Goal: Transaction & Acquisition: Purchase product/service

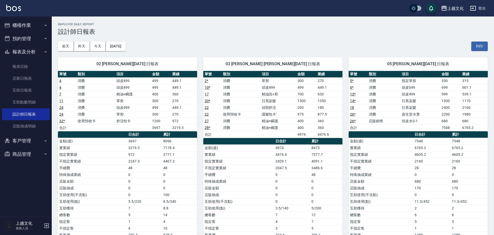
scroll to position [155, 0]
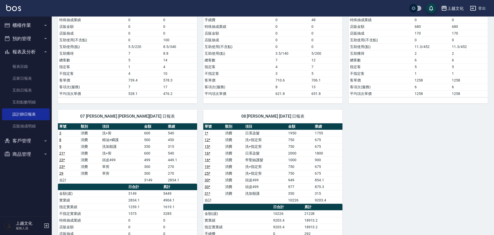
click at [37, 23] on button "櫃檯作業" at bounding box center [26, 25] width 48 height 13
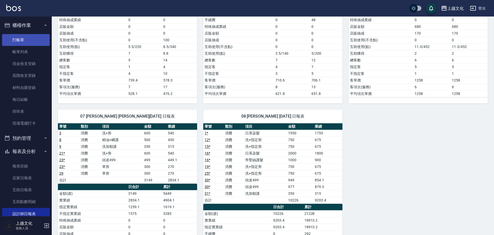
click at [32, 38] on link "打帳單" at bounding box center [26, 40] width 48 height 12
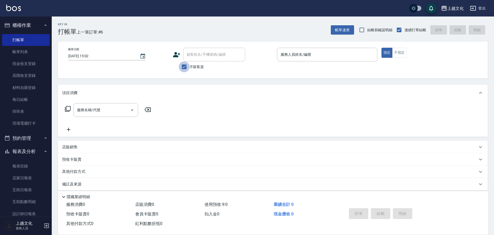
click at [187, 64] on input "不留客資" at bounding box center [184, 67] width 11 height 11
checkbox input "false"
click at [199, 54] on div "顧客姓名/手機號碼/編號 顧客姓名/手機號碼/編號" at bounding box center [214, 55] width 62 height 14
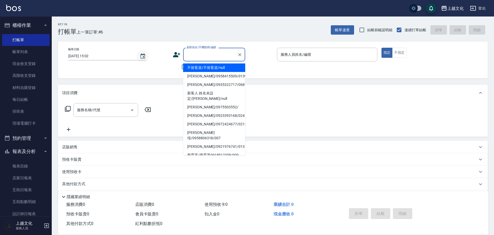
type input "+"
type input "不留客資/不留客資/null"
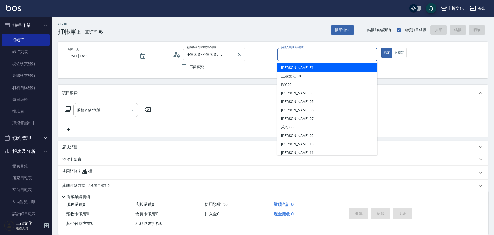
drag, startPoint x: 220, startPoint y: 60, endPoint x: 218, endPoint y: 56, distance: 4.2
click at [219, 56] on div "不留客資/不留客資/null 顧客姓名/手機號碼/編號" at bounding box center [214, 55] width 62 height 14
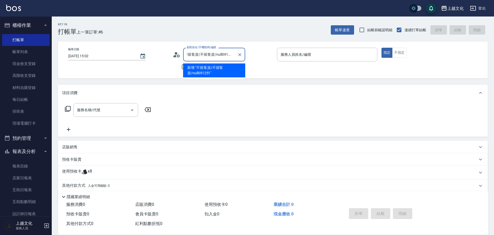
type input "不留客資/不留客資/null0912513"
click at [239, 54] on icon "Clear" at bounding box center [239, 54] width 5 height 5
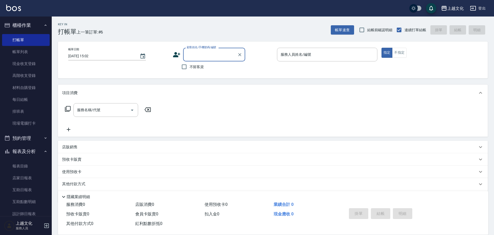
click at [196, 56] on input "顧客姓名/手機號碼/編號" at bounding box center [210, 54] width 50 height 9
click at [214, 69] on li "[PERSON_NAME]/0912513372/0190" at bounding box center [214, 68] width 62 height 9
type input "[PERSON_NAME]/0912513372/0190"
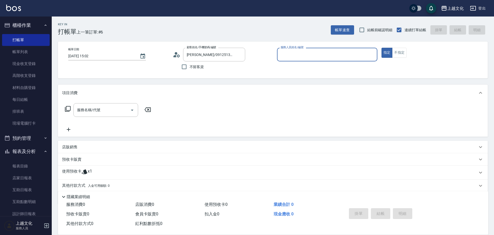
click at [83, 178] on div "使用預收卡 x1" at bounding box center [273, 173] width 430 height 14
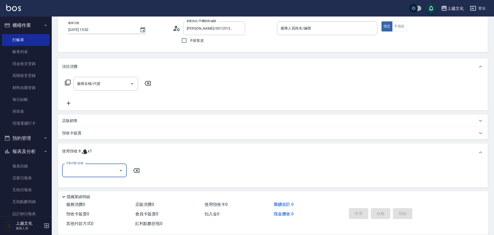
scroll to position [57, 0]
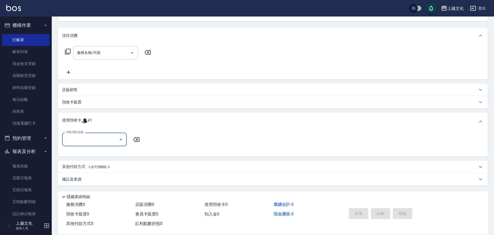
drag, startPoint x: 84, startPoint y: 133, endPoint x: 85, endPoint y: 139, distance: 5.7
click at [84, 137] on div "卡券代號/名稱" at bounding box center [94, 140] width 65 height 14
click at [85, 139] on input "卡券代號/名稱" at bounding box center [90, 139] width 52 height 9
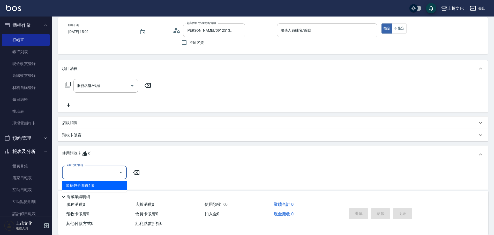
scroll to position [0, 0]
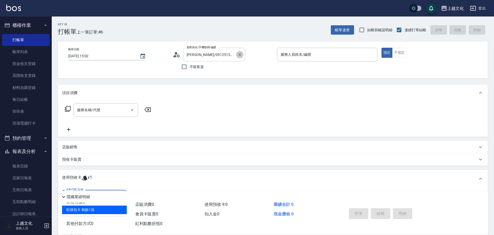
click at [241, 55] on icon "Clear" at bounding box center [239, 54] width 5 height 5
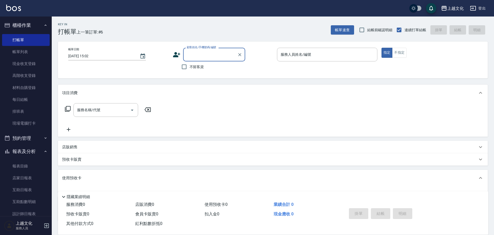
click at [224, 55] on input "顧客姓名/手機號碼/編號" at bounding box center [210, 54] width 50 height 9
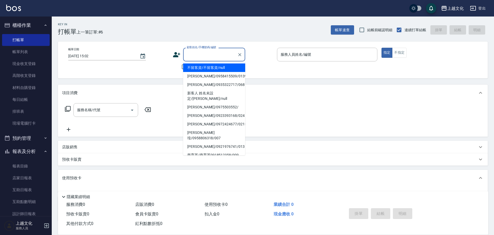
click at [215, 57] on input "顧客姓名/手機號碼/編號" at bounding box center [210, 54] width 50 height 9
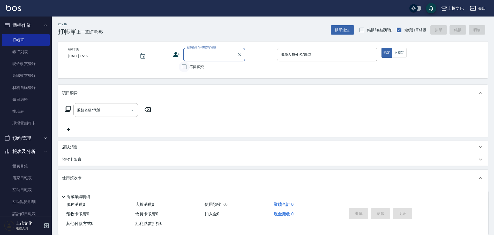
click at [183, 66] on input "不留客資" at bounding box center [184, 67] width 11 height 11
checkbox input "true"
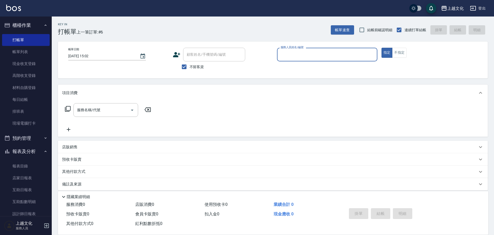
click at [299, 55] on input "服務人員姓名/編號" at bounding box center [327, 54] width 96 height 9
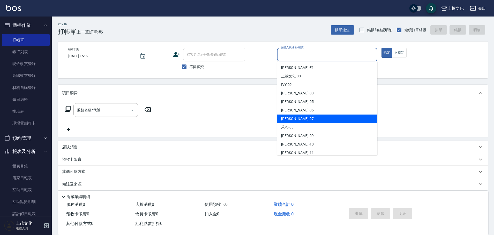
click at [302, 116] on div "[PERSON_NAME] -07" at bounding box center [327, 119] width 100 height 9
type input "[PERSON_NAME]-07"
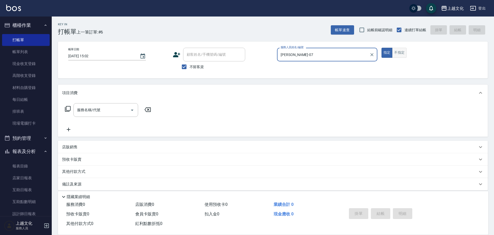
click at [395, 55] on button "不指定" at bounding box center [399, 53] width 14 height 10
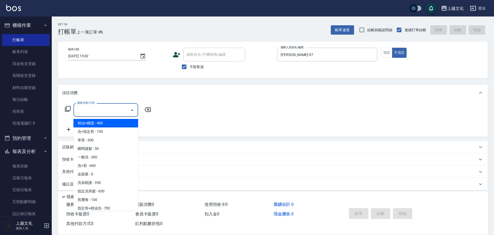
click at [114, 110] on input "服務名稱/代號" at bounding box center [102, 110] width 52 height 9
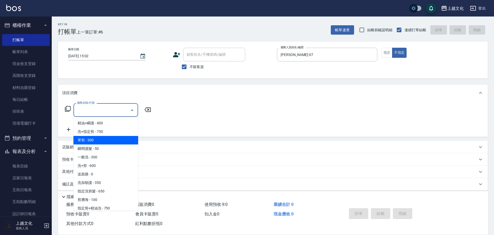
click at [102, 141] on span "單剪 - 300" at bounding box center [105, 140] width 65 height 9
type input "單剪(103)"
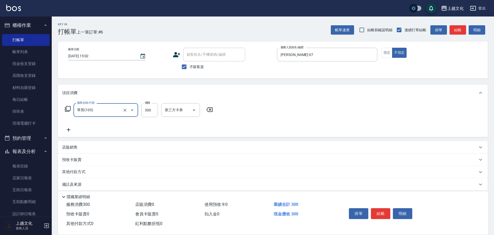
click at [376, 211] on button "結帳" at bounding box center [380, 214] width 19 height 11
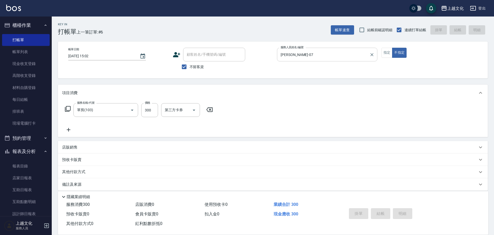
type input "[DATE] 15:09"
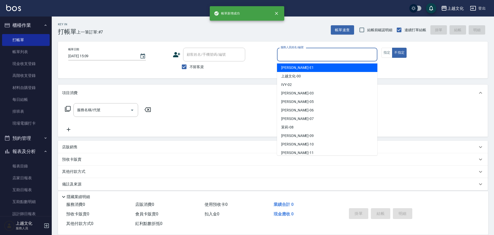
click at [320, 54] on input "服務人員姓名/編號" at bounding box center [327, 54] width 96 height 9
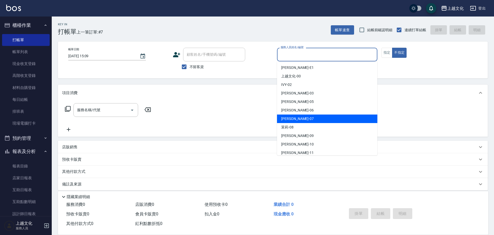
drag, startPoint x: 311, startPoint y: 116, endPoint x: 212, endPoint y: 114, distance: 99.3
click at [311, 116] on div "[PERSON_NAME] -07" at bounding box center [327, 119] width 100 height 9
type input "[PERSON_NAME]-07"
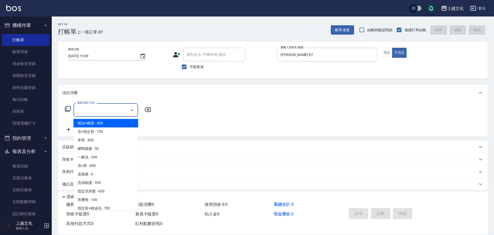
click at [102, 110] on input "服務名稱/代號" at bounding box center [102, 110] width 52 height 9
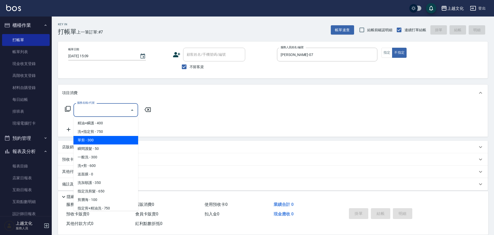
click at [90, 142] on span "單剪 - 300" at bounding box center [105, 140] width 65 height 9
type input "單剪(103)"
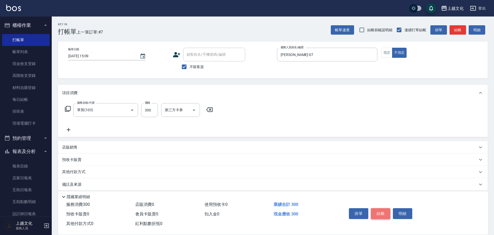
click at [378, 213] on button "結帳" at bounding box center [380, 214] width 19 height 11
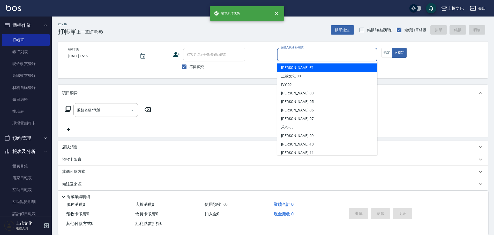
click at [308, 53] on input "服務人員姓名/編號" at bounding box center [327, 54] width 96 height 9
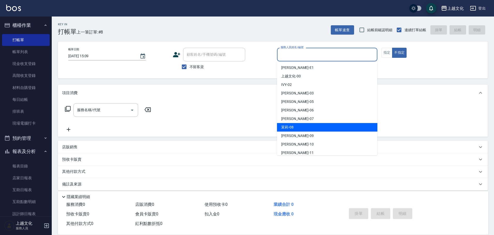
click at [304, 128] on div "茉莉 -08" at bounding box center [327, 127] width 100 height 9
type input "茉莉-08"
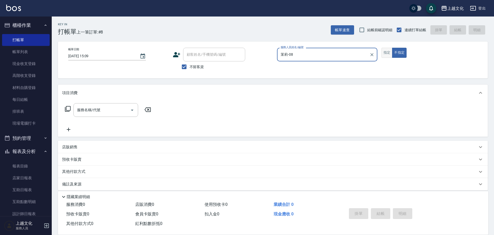
click at [386, 52] on button "指定" at bounding box center [386, 53] width 11 height 10
click at [67, 110] on icon at bounding box center [68, 109] width 6 height 6
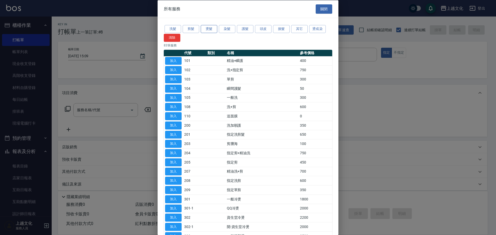
click at [212, 28] on button "燙髮" at bounding box center [209, 29] width 17 height 8
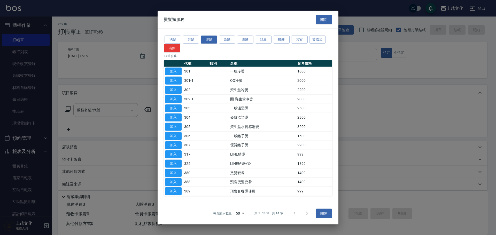
drag, startPoint x: 173, startPoint y: 127, endPoint x: 160, endPoint y: 125, distance: 13.1
click at [173, 127] on button "加入" at bounding box center [173, 127] width 17 height 8
type input "資生堂水質感湯燙(305)"
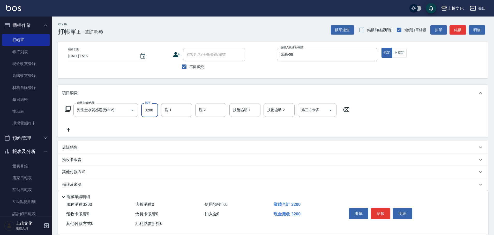
click at [155, 116] on input "3200" at bounding box center [149, 110] width 17 height 14
type input "3800"
click at [69, 128] on icon at bounding box center [68, 130] width 13 height 6
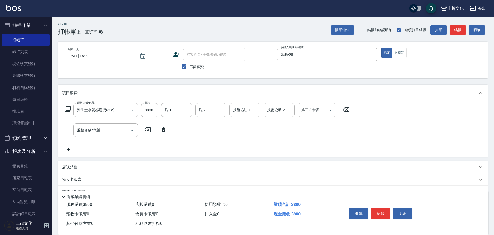
click at [66, 110] on icon at bounding box center [68, 109] width 6 height 6
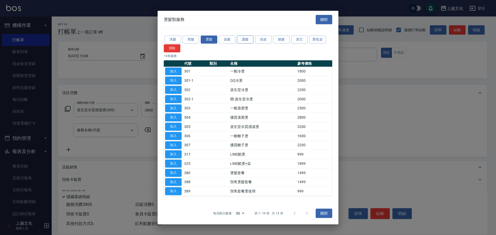
click at [246, 38] on button "護髮" at bounding box center [245, 40] width 17 height 8
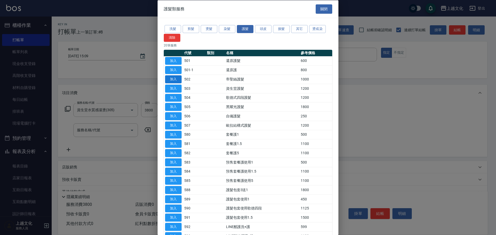
click at [175, 80] on button "加入" at bounding box center [173, 79] width 17 height 8
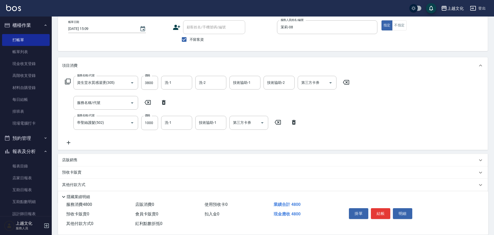
scroll to position [45, 0]
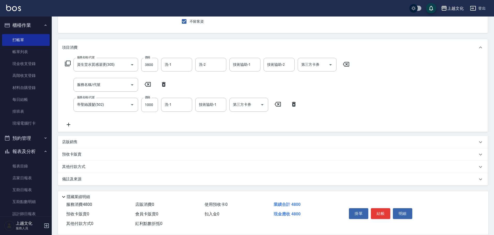
click at [163, 84] on icon at bounding box center [164, 84] width 4 height 5
type input "帝聖絲護髮(502)"
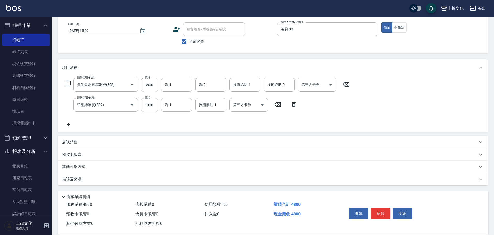
drag, startPoint x: 74, startPoint y: 170, endPoint x: 74, endPoint y: 167, distance: 2.9
click at [74, 167] on p "其他付款方式" at bounding box center [75, 167] width 26 height 6
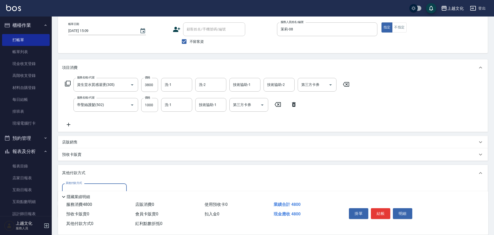
scroll to position [0, 0]
click at [74, 167] on div "其他付款方式" at bounding box center [273, 173] width 430 height 17
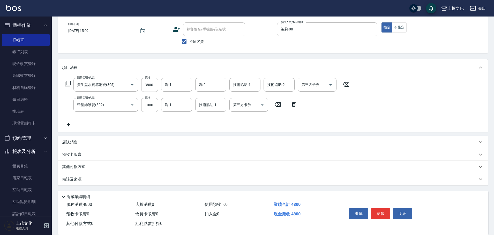
click at [74, 166] on p "其他付款方式" at bounding box center [75, 167] width 26 height 6
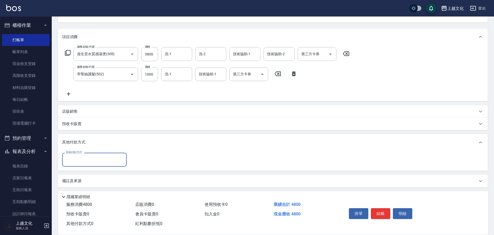
scroll to position [58, 0]
click at [75, 162] on input "其他付款方式" at bounding box center [94, 158] width 60 height 9
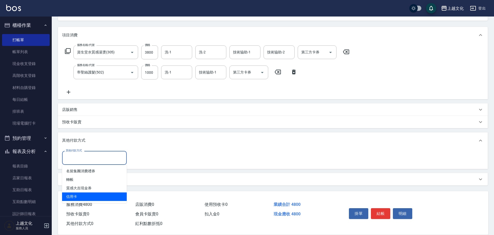
drag, startPoint x: 70, startPoint y: 194, endPoint x: 86, endPoint y: 189, distance: 16.6
click at [71, 194] on span "信用卡" at bounding box center [94, 197] width 65 height 9
type input "信用卡"
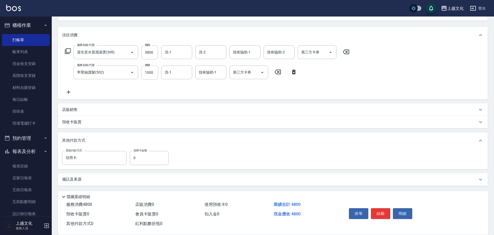
click at [129, 159] on div "其他付款方式 信用卡 其他付款方式 信用卡金額 0 信用卡金額" at bounding box center [117, 158] width 110 height 14
click at [132, 159] on input "0" at bounding box center [149, 158] width 39 height 14
type input "4800"
click at [377, 211] on button "結帳" at bounding box center [380, 214] width 19 height 11
type input "[DATE] 15:10"
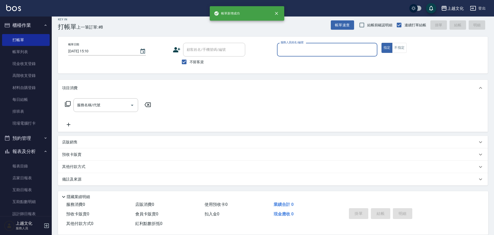
scroll to position [5, 0]
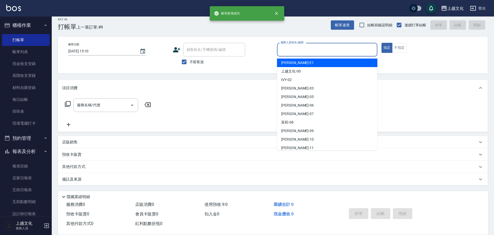
click at [318, 50] on input "服務人員姓名/編號" at bounding box center [327, 49] width 96 height 9
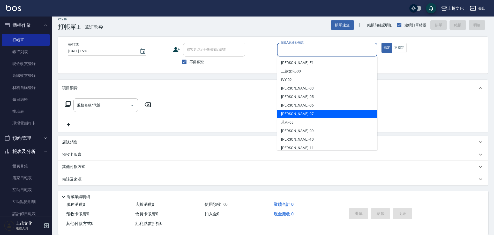
drag, startPoint x: 312, startPoint y: 113, endPoint x: 317, endPoint y: 107, distance: 7.7
click at [312, 112] on div "[PERSON_NAME] -07" at bounding box center [327, 114] width 100 height 9
type input "[PERSON_NAME]-07"
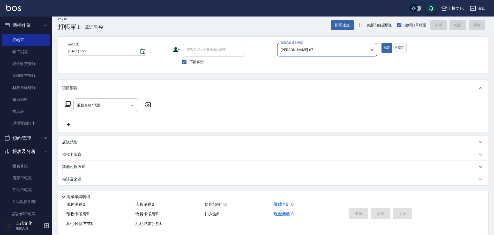
drag, startPoint x: 399, startPoint y: 46, endPoint x: 392, endPoint y: 48, distance: 6.3
click at [399, 46] on button "不指定" at bounding box center [399, 48] width 14 height 10
click at [100, 110] on div "服務名稱/代號" at bounding box center [105, 105] width 65 height 14
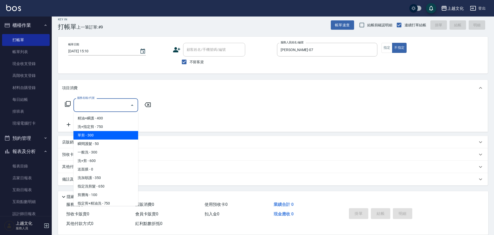
drag, startPoint x: 93, startPoint y: 137, endPoint x: 104, endPoint y: 134, distance: 11.1
click at [93, 136] on span "單剪 - 300" at bounding box center [105, 135] width 65 height 9
type input "單剪(103)"
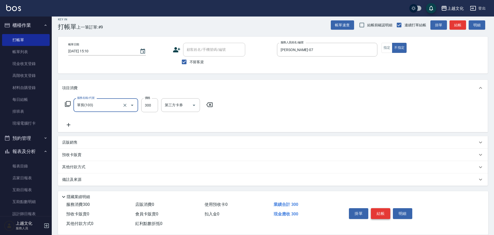
click at [377, 210] on button "結帳" at bounding box center [380, 214] width 19 height 11
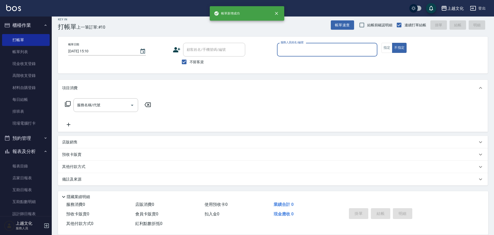
click at [321, 52] on input "服務人員姓名/編號" at bounding box center [327, 49] width 96 height 9
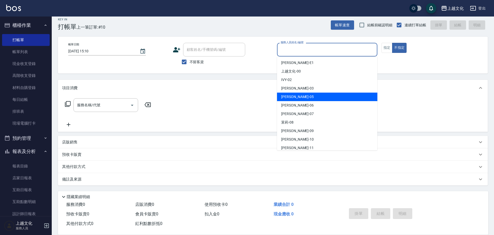
drag, startPoint x: 298, startPoint y: 99, endPoint x: 371, endPoint y: 71, distance: 78.4
click at [299, 98] on div "[PERSON_NAME] -05" at bounding box center [327, 97] width 100 height 9
type input "[PERSON_NAME]-05"
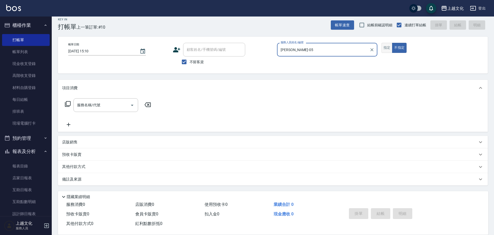
click at [385, 49] on button "指定" at bounding box center [386, 48] width 11 height 10
drag, startPoint x: 385, startPoint y: 49, endPoint x: 354, endPoint y: 50, distance: 31.6
click at [385, 49] on button "指定" at bounding box center [386, 48] width 11 height 10
click at [104, 108] on input "服務名稱/代號" at bounding box center [102, 105] width 52 height 9
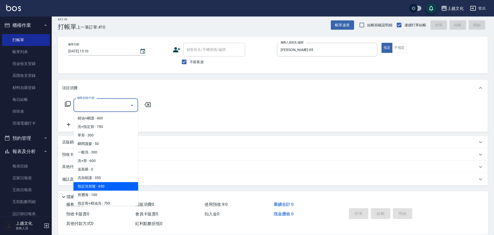
drag, startPoint x: 113, startPoint y: 185, endPoint x: 179, endPoint y: 121, distance: 91.9
click at [113, 185] on span "指定洗剪髮 - 650" at bounding box center [105, 186] width 65 height 9
type input "指定洗剪髮(201)"
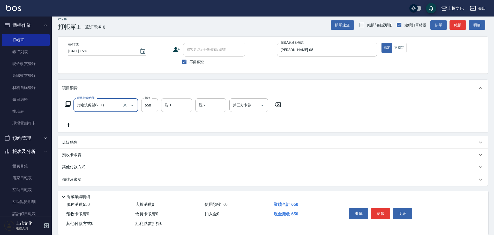
click at [174, 105] on input "洗-1" at bounding box center [176, 105] width 26 height 9
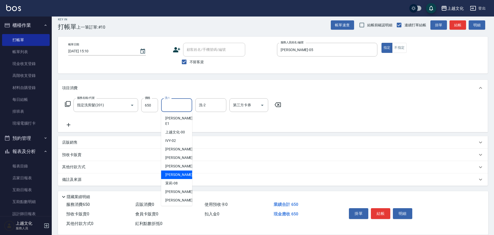
click at [171, 172] on span "[PERSON_NAME] -07" at bounding box center [181, 174] width 33 height 5
type input "[PERSON_NAME]-07"
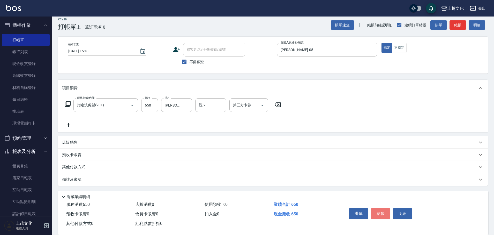
drag, startPoint x: 380, startPoint y: 211, endPoint x: 379, endPoint y: 207, distance: 4.3
click at [380, 210] on button "結帳" at bounding box center [380, 214] width 19 height 11
